Goal: Check status: Check status

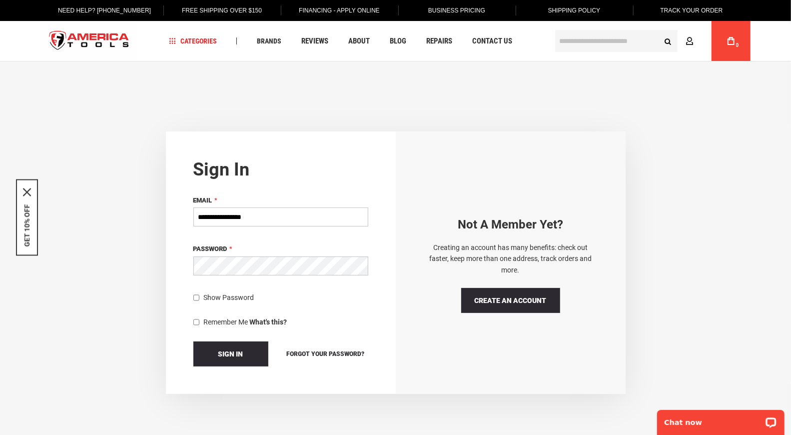
click at [193, 341] on button "Sign In" at bounding box center [230, 353] width 75 height 25
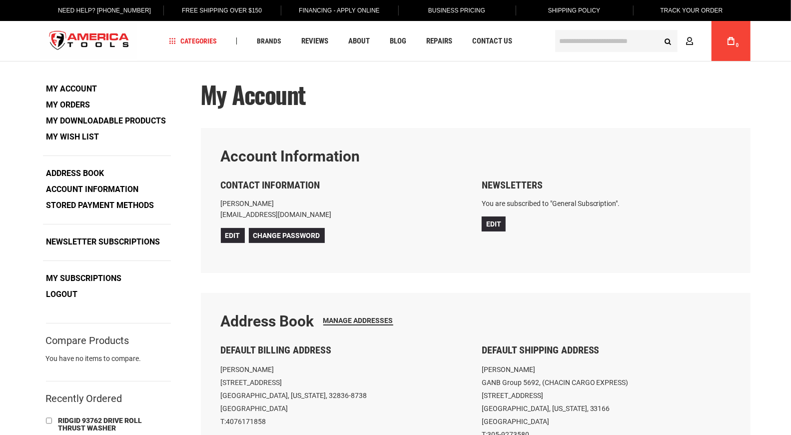
click at [81, 106] on link "My Orders" at bounding box center [68, 104] width 51 height 15
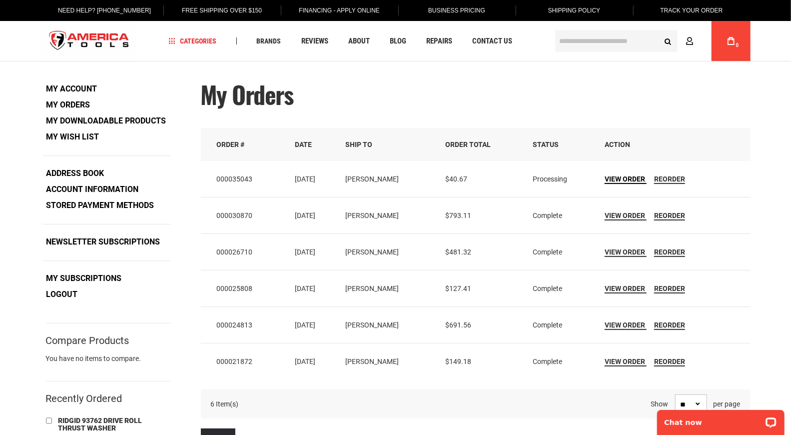
click at [635, 176] on span "View Order" at bounding box center [624, 179] width 40 height 8
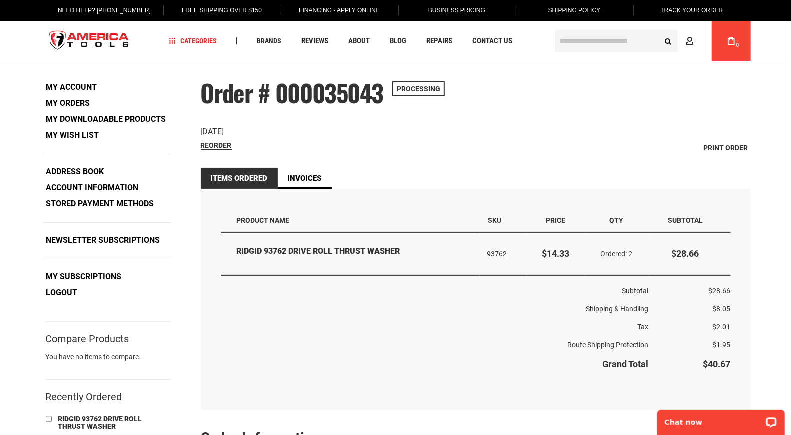
scroll to position [55, 0]
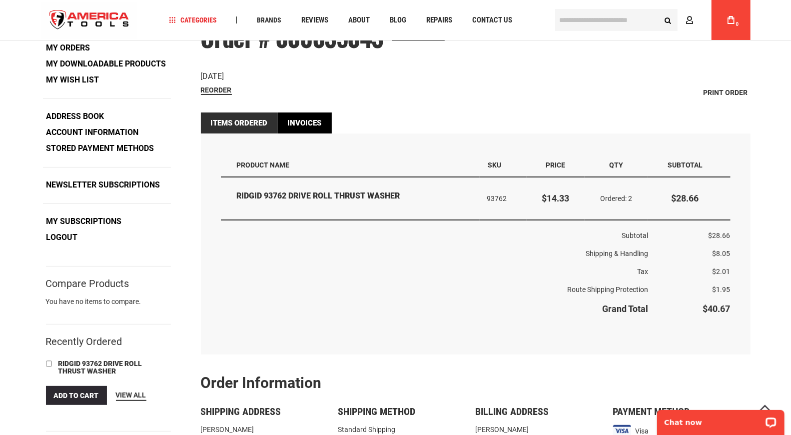
click at [313, 124] on link "Invoices" at bounding box center [305, 122] width 54 height 21
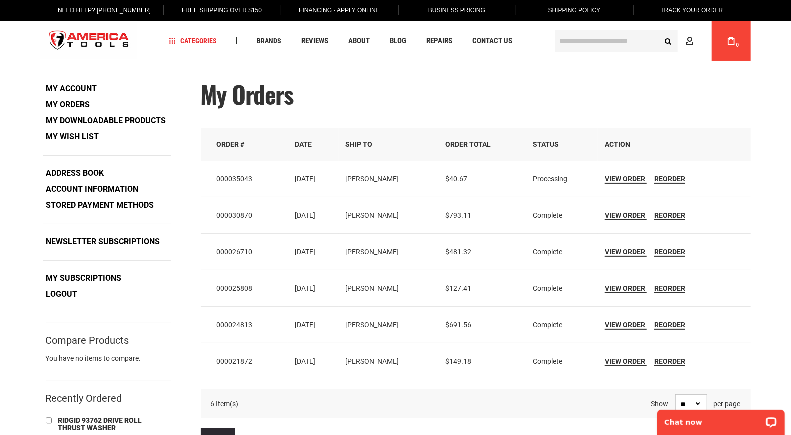
click at [634, 220] on td "View Order Reorder" at bounding box center [673, 215] width 153 height 36
click at [630, 216] on span "View Order" at bounding box center [624, 215] width 40 height 8
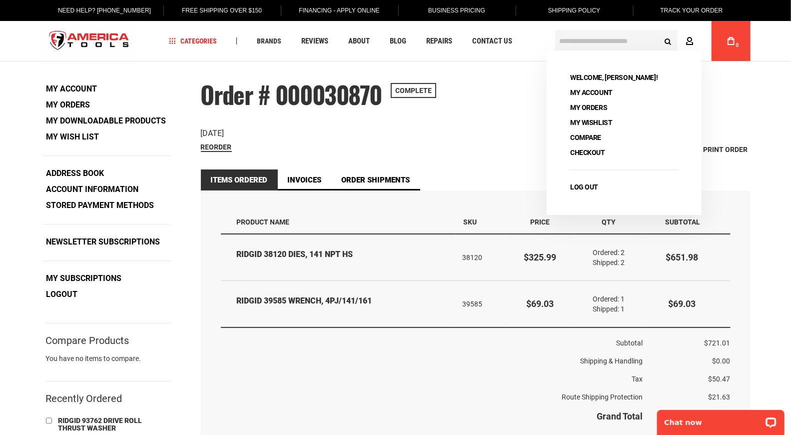
click at [692, 41] on icon at bounding box center [690, 41] width 8 height 9
click at [593, 186] on link "Log Out" at bounding box center [583, 187] width 35 height 14
